Goal: Understand process/instructions: Learn about a topic

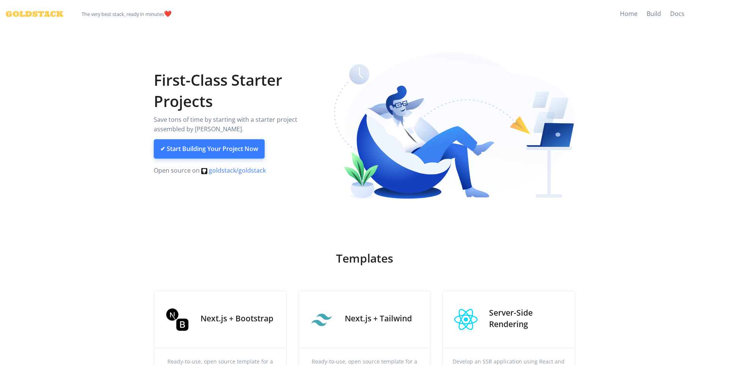
click at [250, 149] on link "✔ Start Building Your Project Now" at bounding box center [209, 149] width 111 height 20
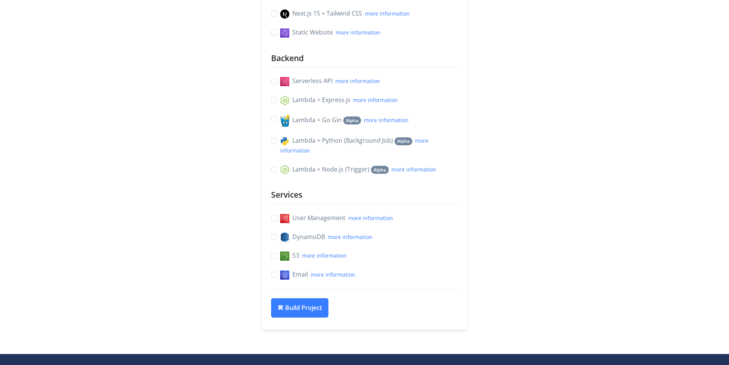
scroll to position [348, 0]
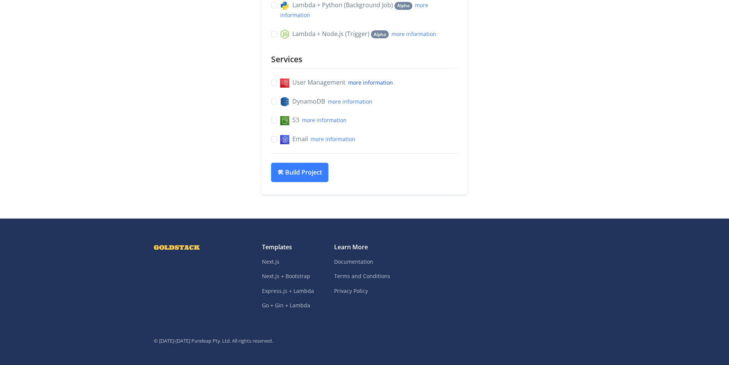
drag, startPoint x: 398, startPoint y: 86, endPoint x: 387, endPoint y: 87, distance: 10.7
click at [397, 86] on div "User Management more information" at bounding box center [364, 83] width 187 height 10
click at [387, 86] on link "more information" at bounding box center [370, 82] width 45 height 7
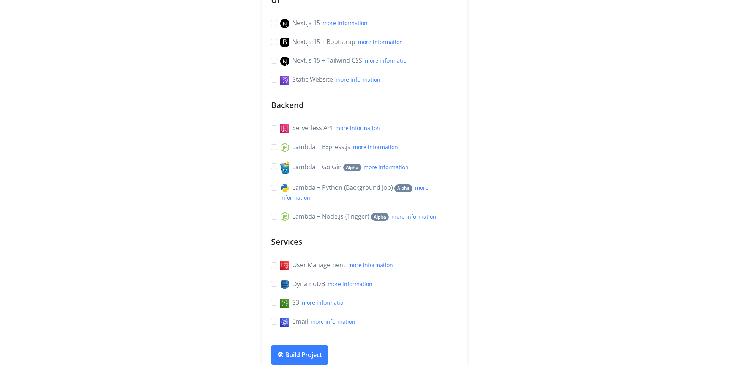
scroll to position [0, 0]
